Goal: Find specific page/section: Locate a particular part of the current website

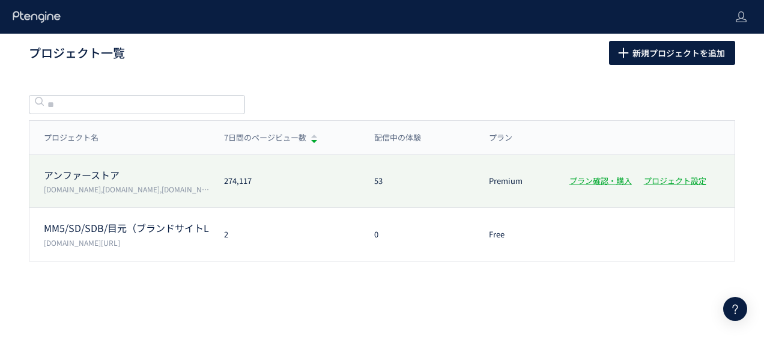
click at [141, 190] on p "[DOMAIN_NAME],[DOMAIN_NAME],[DOMAIN_NAME],[DOMAIN_NAME]" at bounding box center [127, 189] width 166 height 10
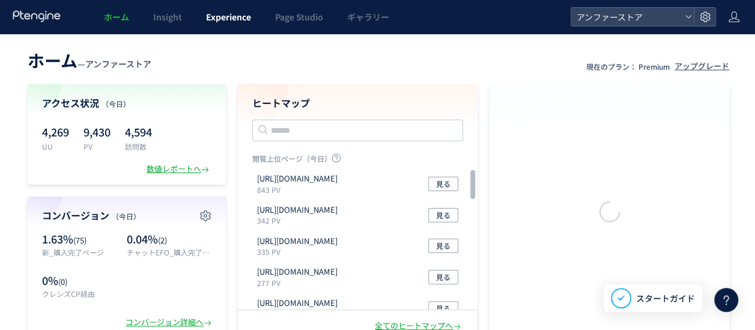
click at [218, 23] on link "Experience" at bounding box center [228, 17] width 69 height 34
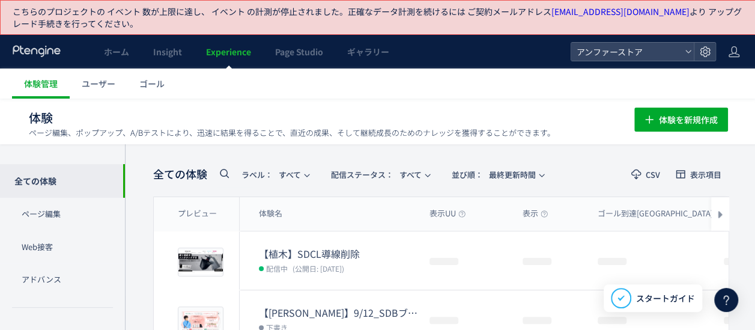
click at [221, 174] on use at bounding box center [224, 173] width 9 height 9
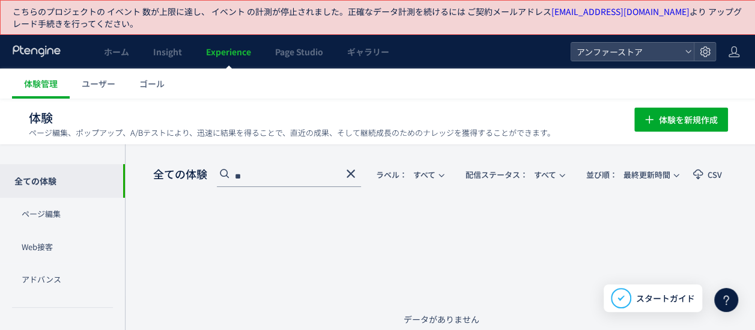
type input "*"
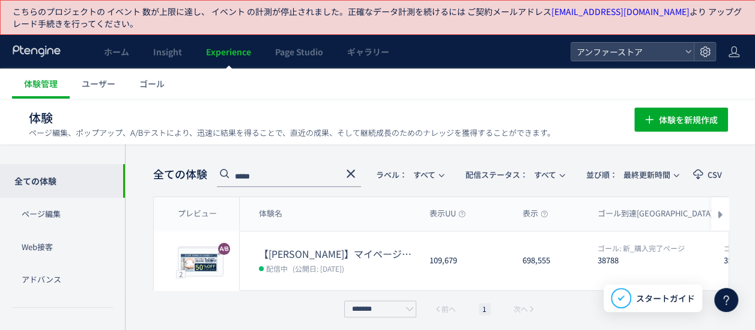
type input "*****"
click at [228, 166] on icon at bounding box center [224, 173] width 14 height 14
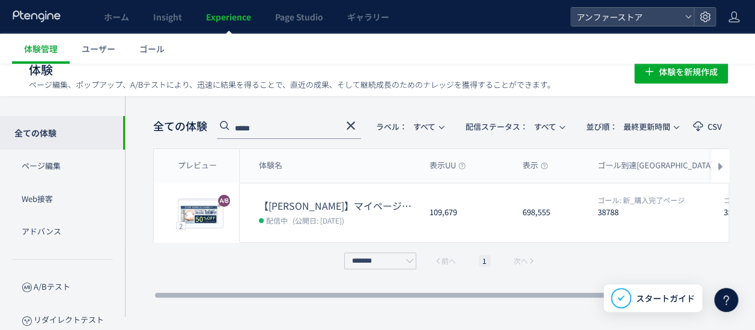
scroll to position [55, 0]
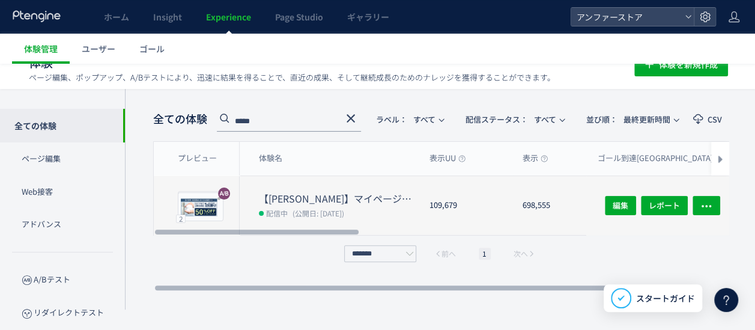
click at [304, 188] on div "【[PERSON_NAME]】マイページ（オムテック） 配信中 (公開日: [DATE])" at bounding box center [330, 205] width 180 height 59
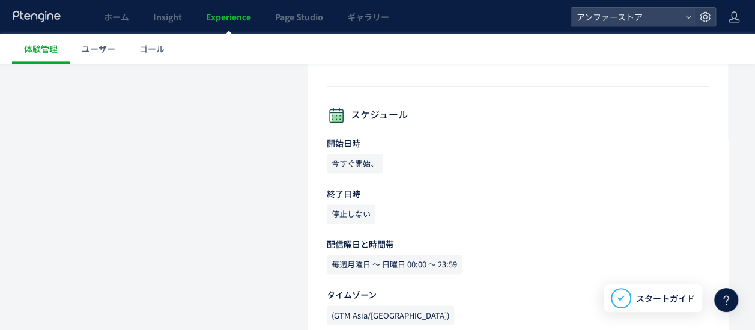
scroll to position [834, 0]
